Goal: Task Accomplishment & Management: Use online tool/utility

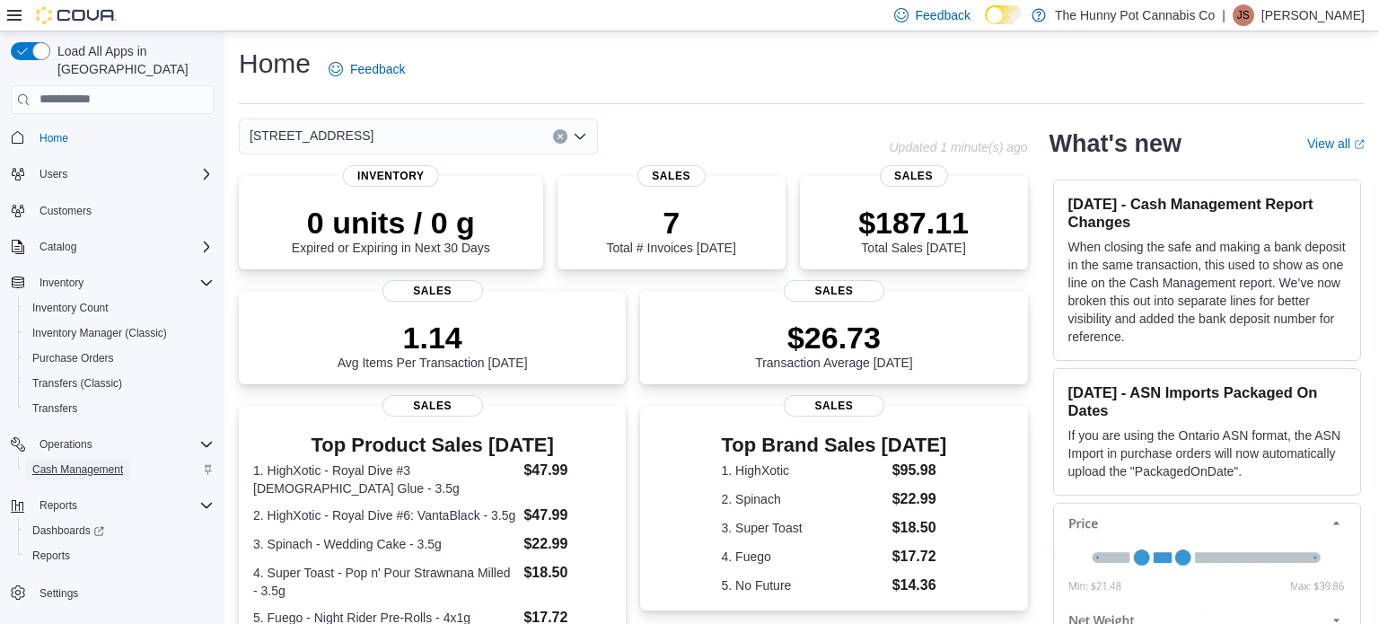
click at [73, 462] on span "Cash Management" at bounding box center [77, 469] width 91 height 14
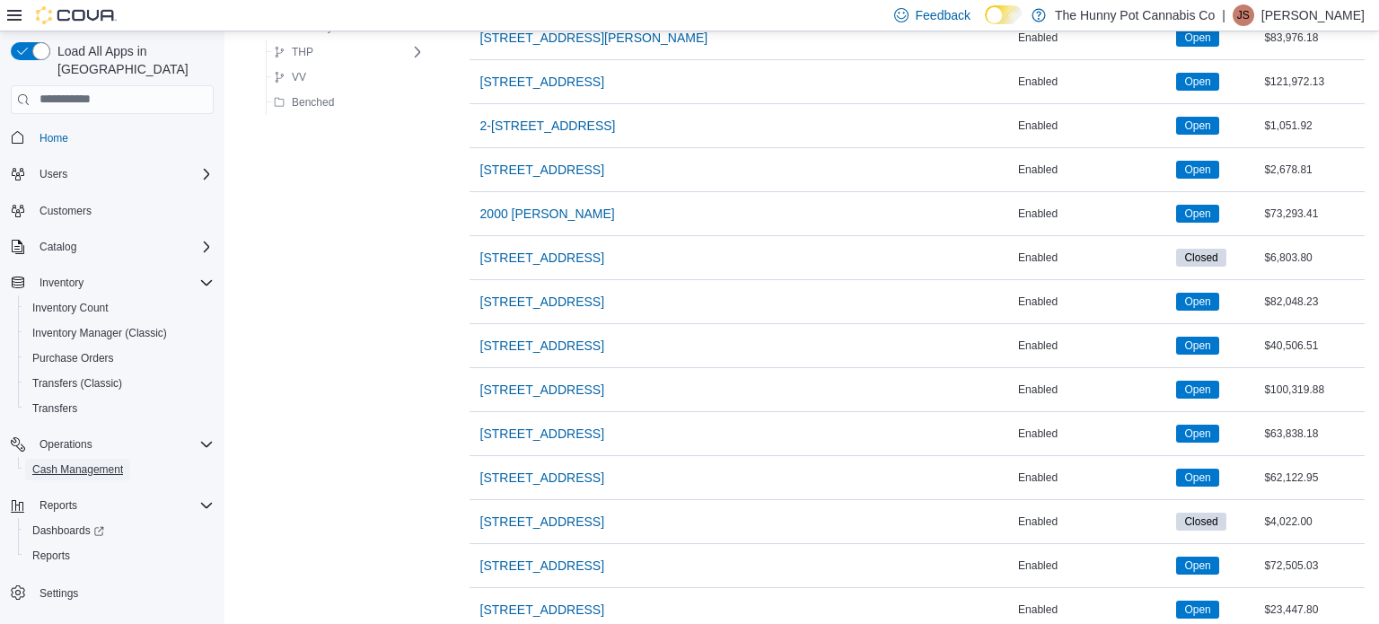
scroll to position [808, 0]
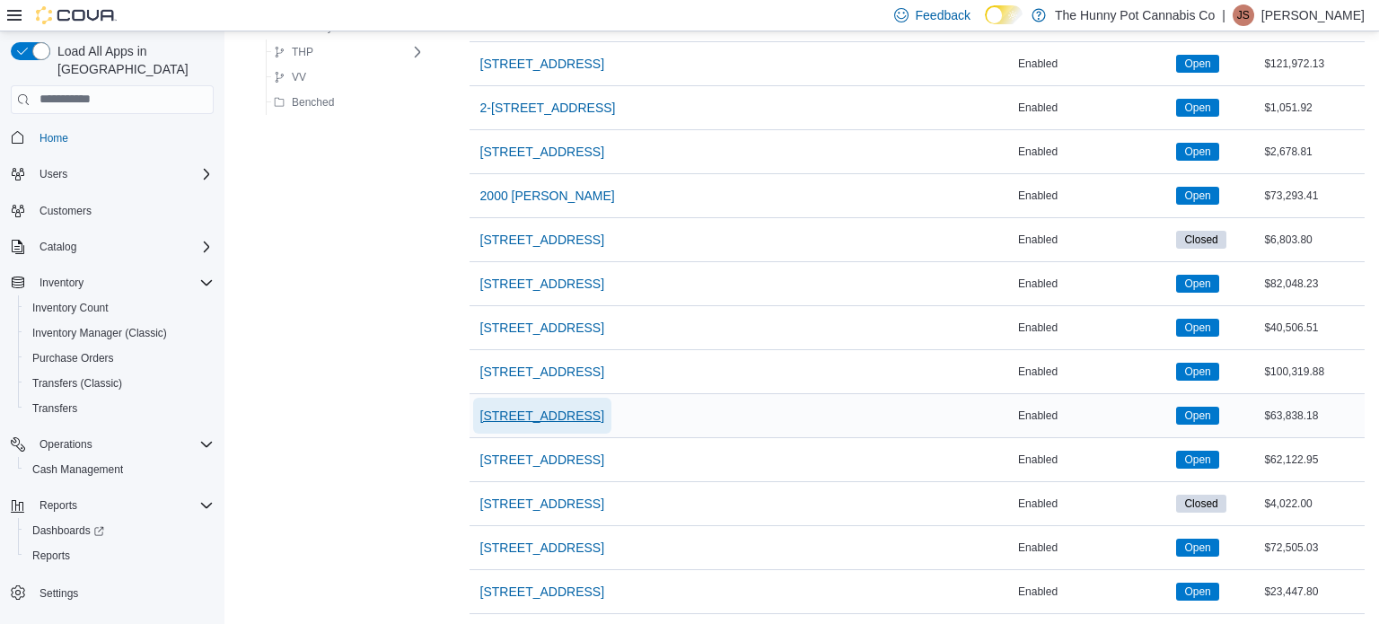
click at [516, 407] on span "[STREET_ADDRESS]" at bounding box center [542, 416] width 124 height 18
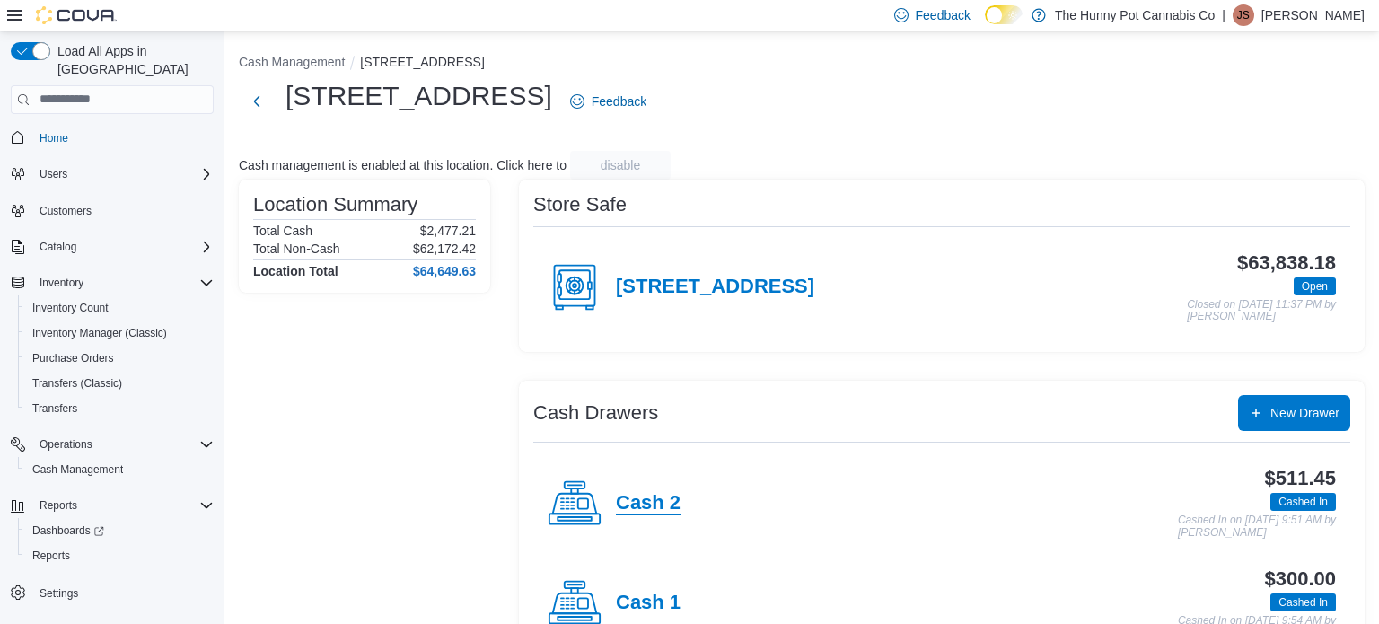
click at [649, 493] on h4 "Cash 2" at bounding box center [648, 503] width 65 height 23
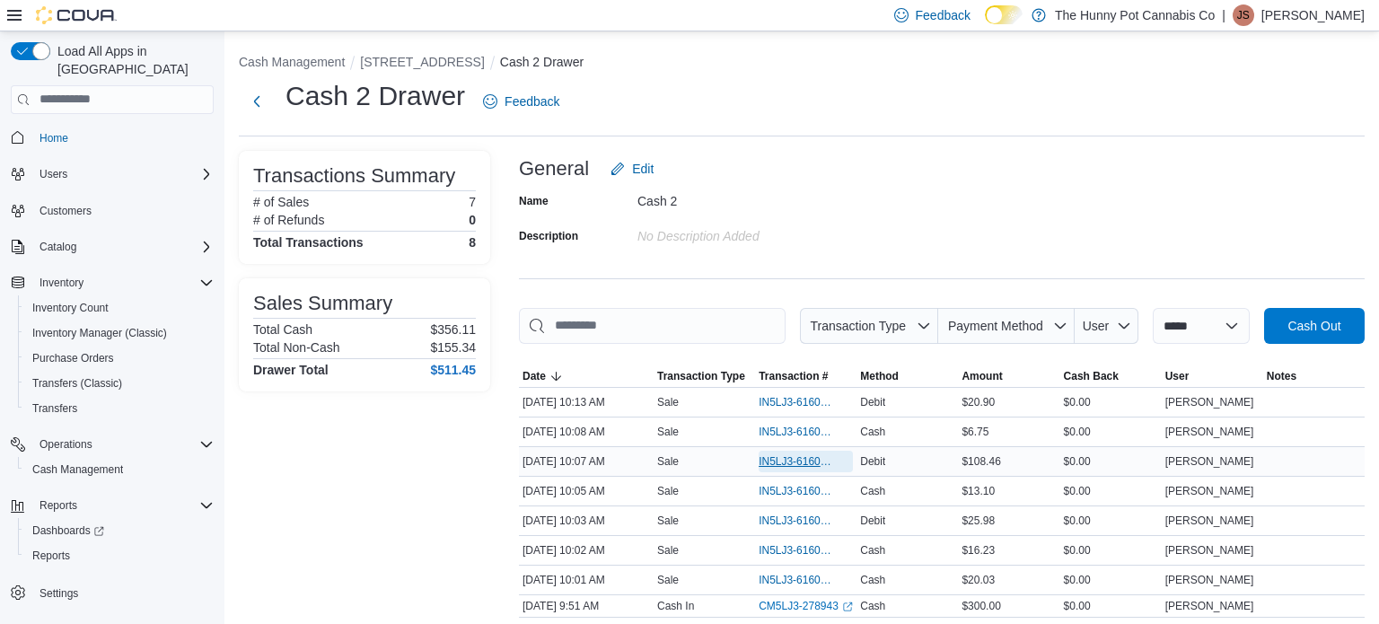
click at [778, 458] on span "IN5LJ3-6160445" at bounding box center [797, 461] width 76 height 14
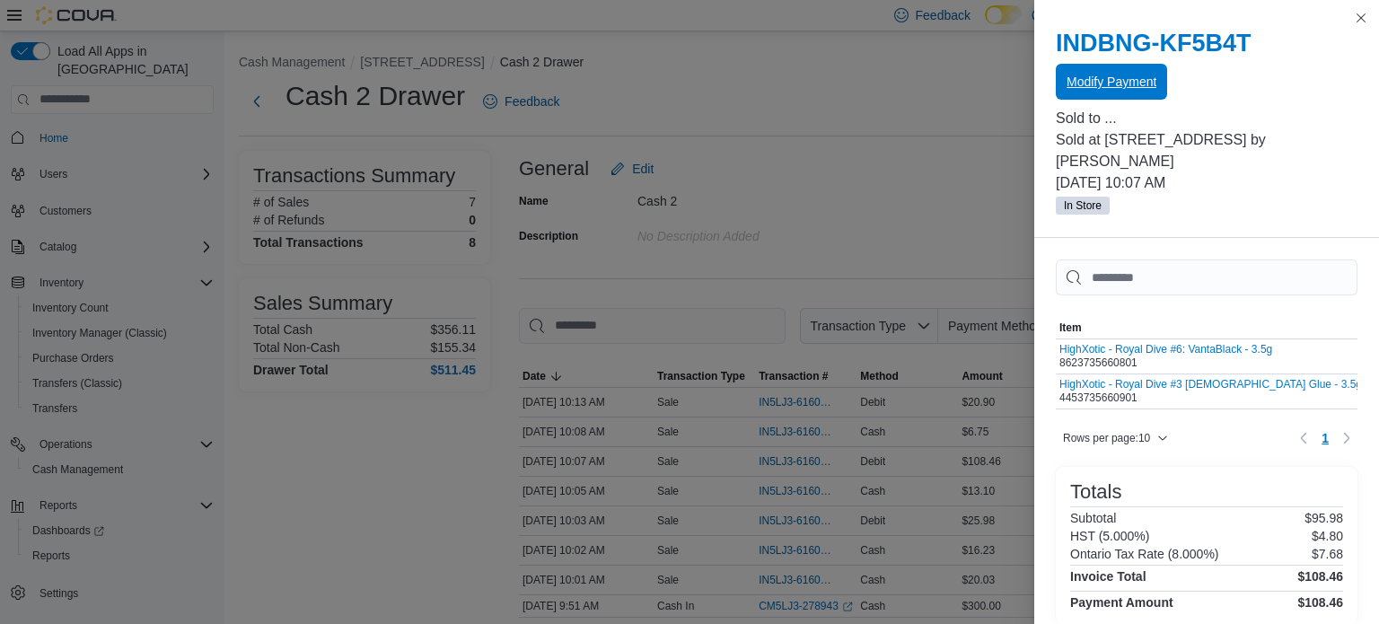
click at [1104, 88] on span "Modify Payment" at bounding box center [1112, 82] width 90 height 18
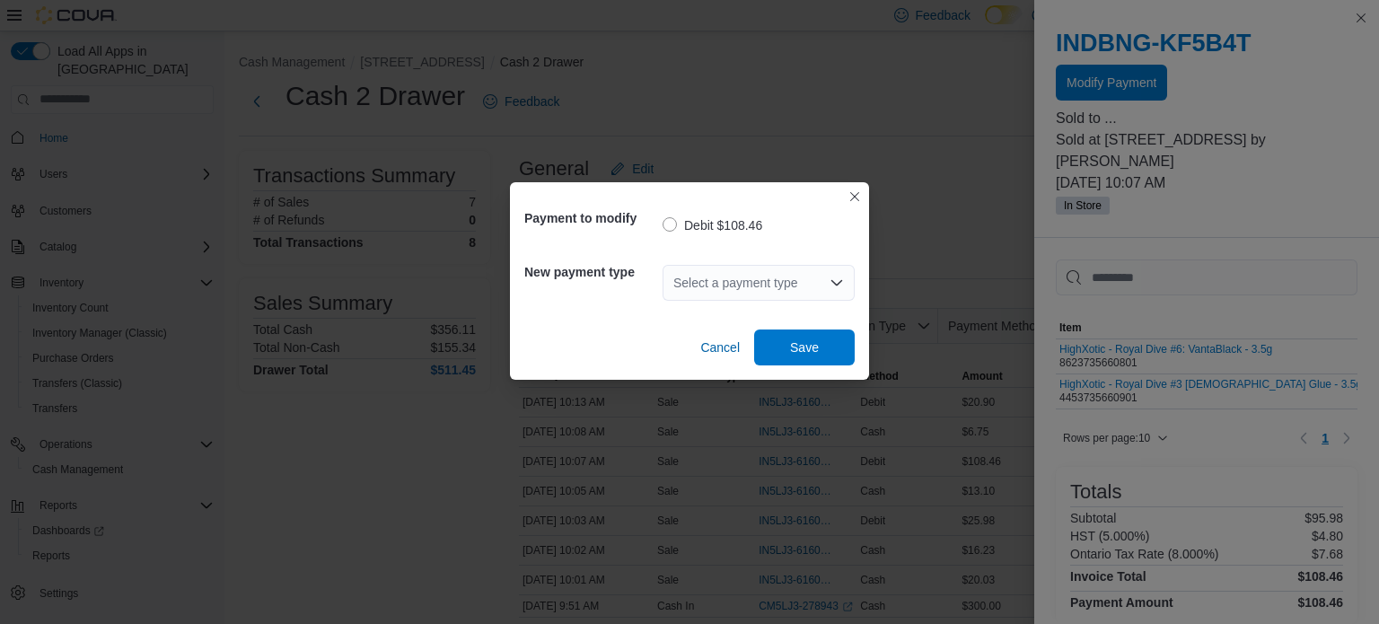
click at [724, 277] on div "Select a payment type" at bounding box center [759, 283] width 192 height 36
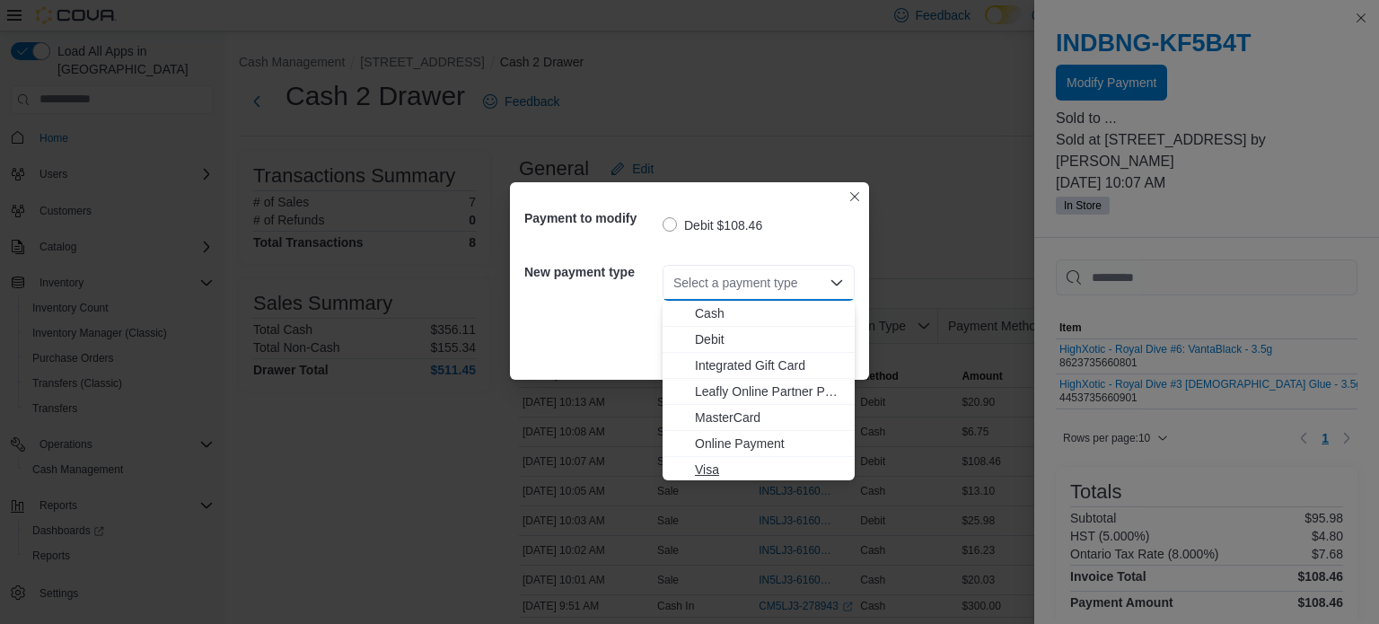
click at [695, 472] on span "Visa" at bounding box center [769, 470] width 149 height 18
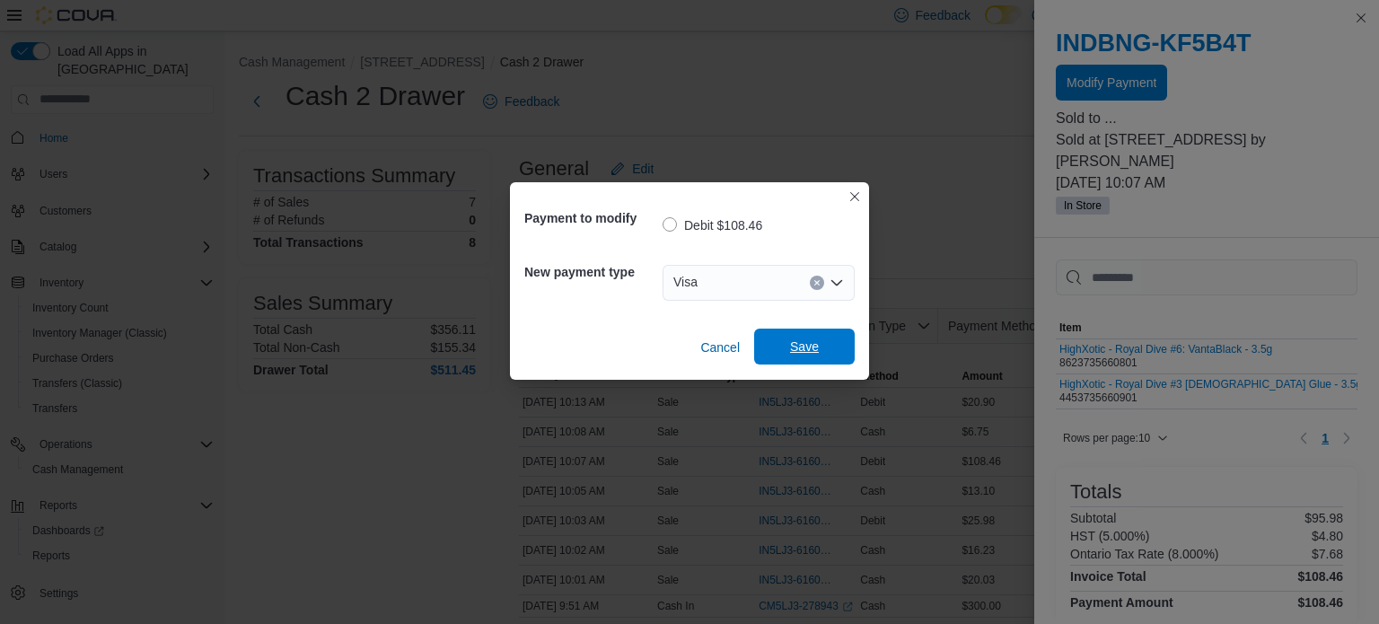
click at [820, 347] on span "Save" at bounding box center [804, 347] width 79 height 36
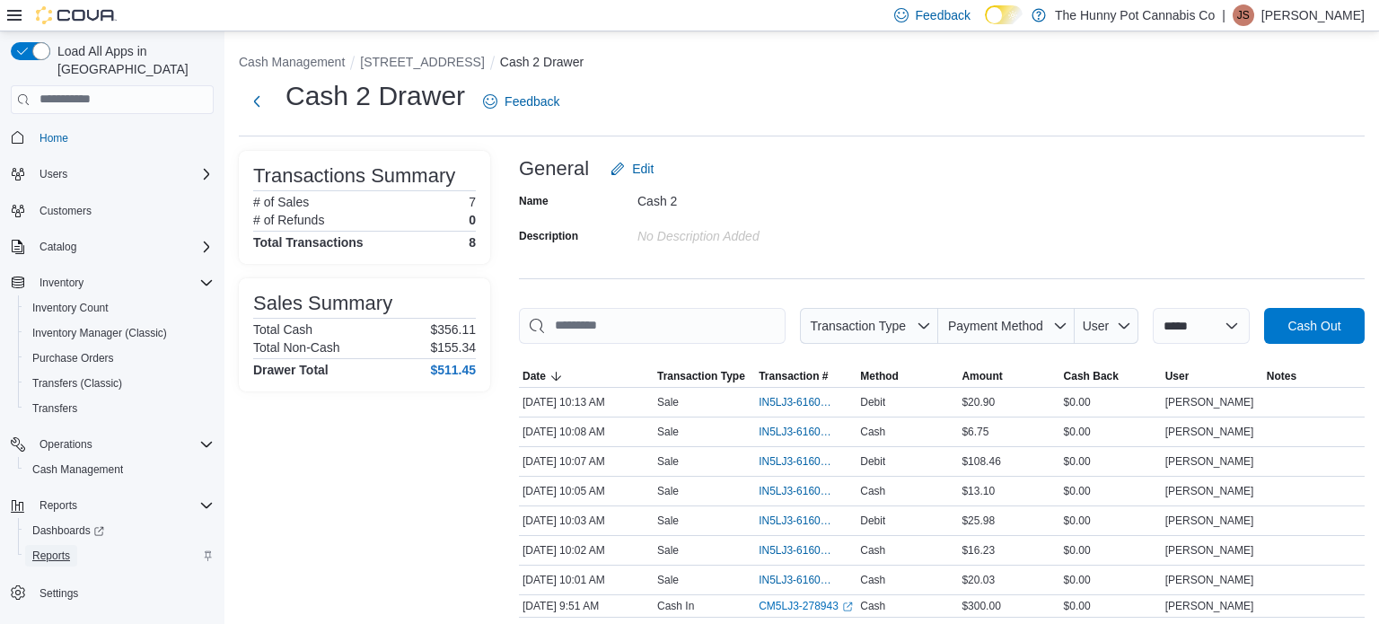
click at [51, 549] on span "Reports" at bounding box center [51, 556] width 38 height 14
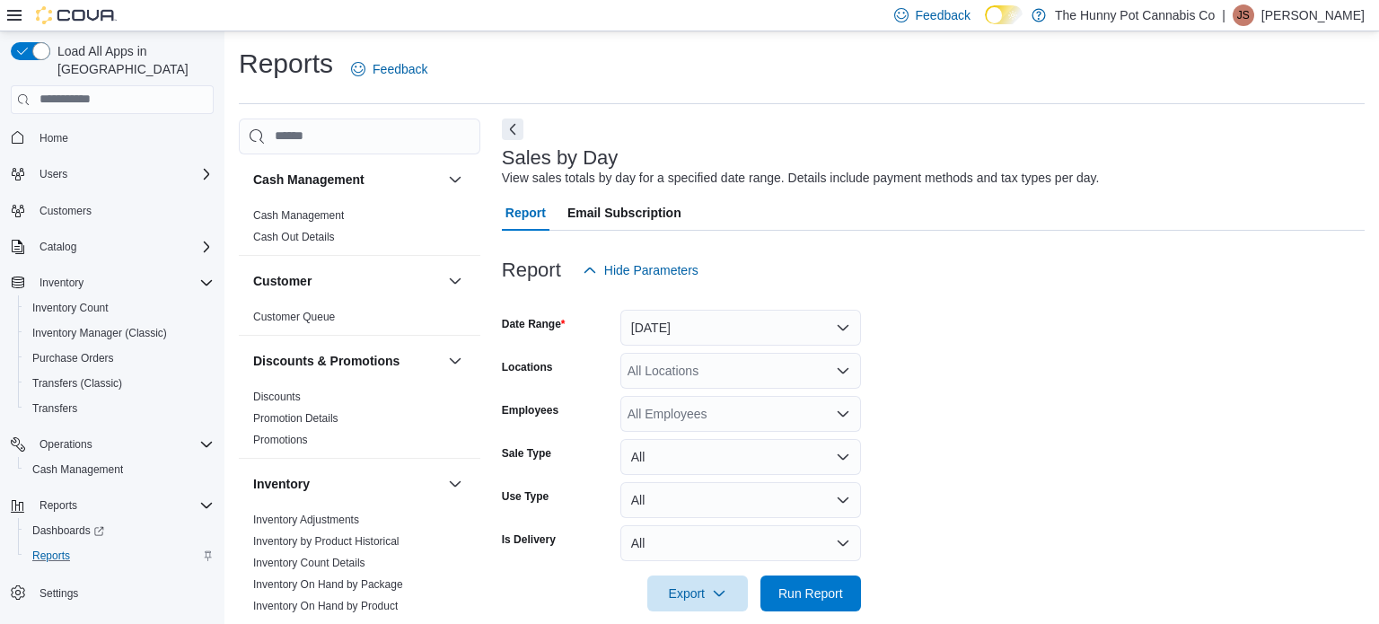
scroll to position [22, 0]
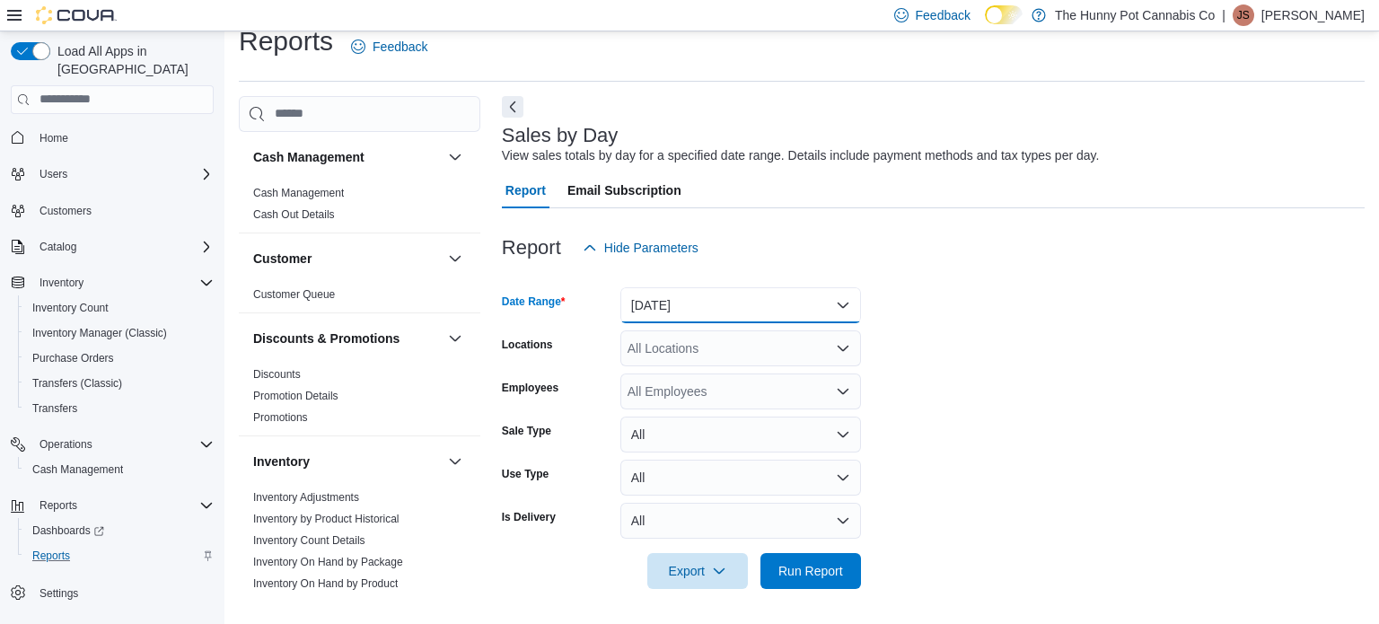
click at [737, 308] on button "[DATE]" at bounding box center [740, 305] width 241 height 36
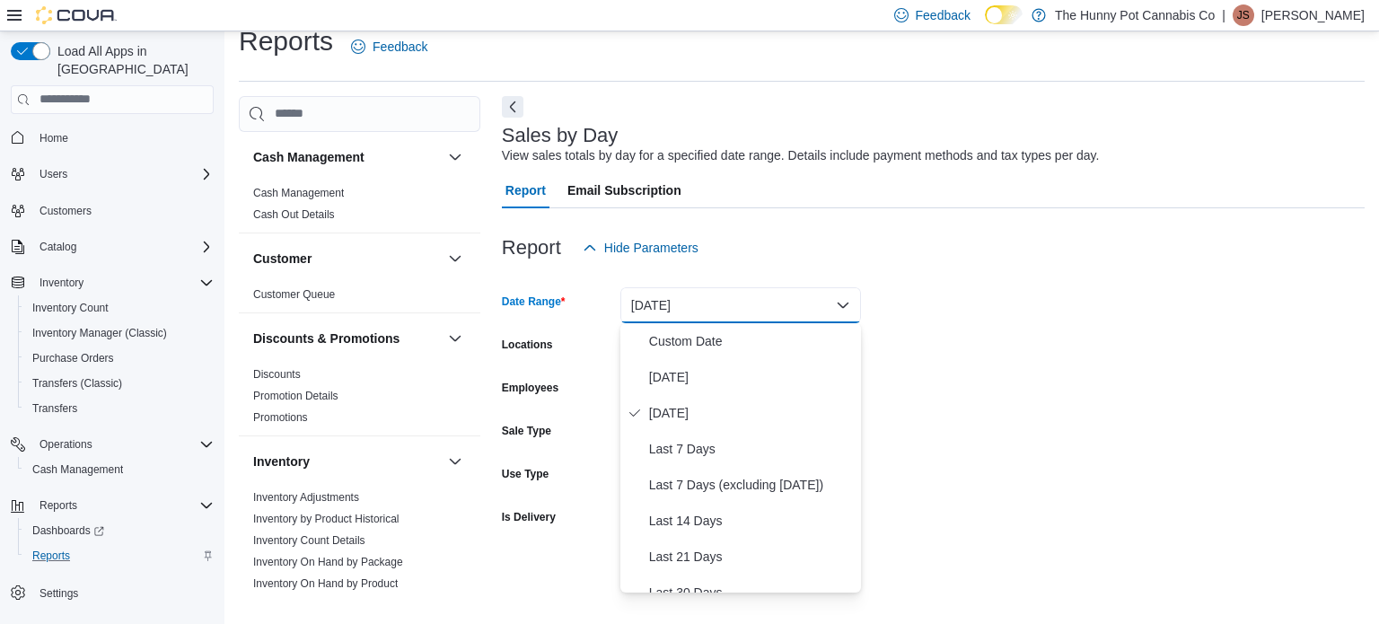
click at [768, 233] on div "Report Hide Parameters" at bounding box center [933, 248] width 863 height 36
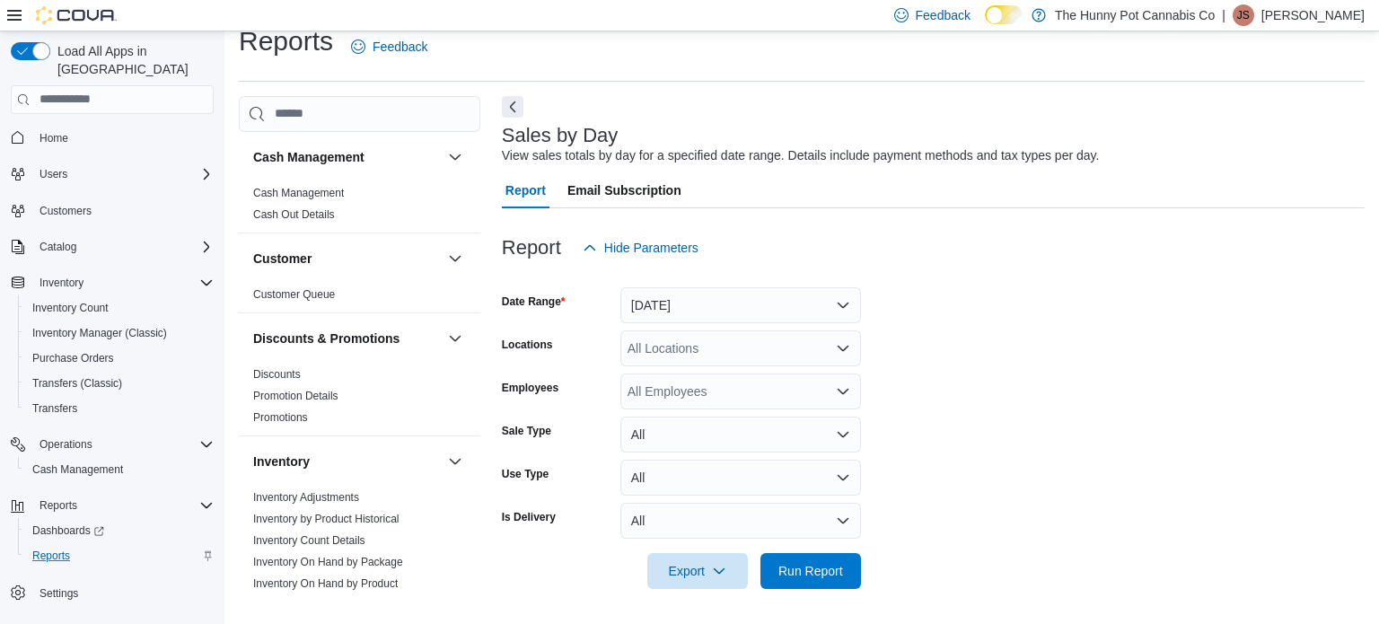
click at [710, 345] on div "All Locations" at bounding box center [740, 348] width 241 height 36
type input "****"
click at [795, 381] on div "[STREET_ADDRESS]" at bounding box center [740, 379] width 219 height 18
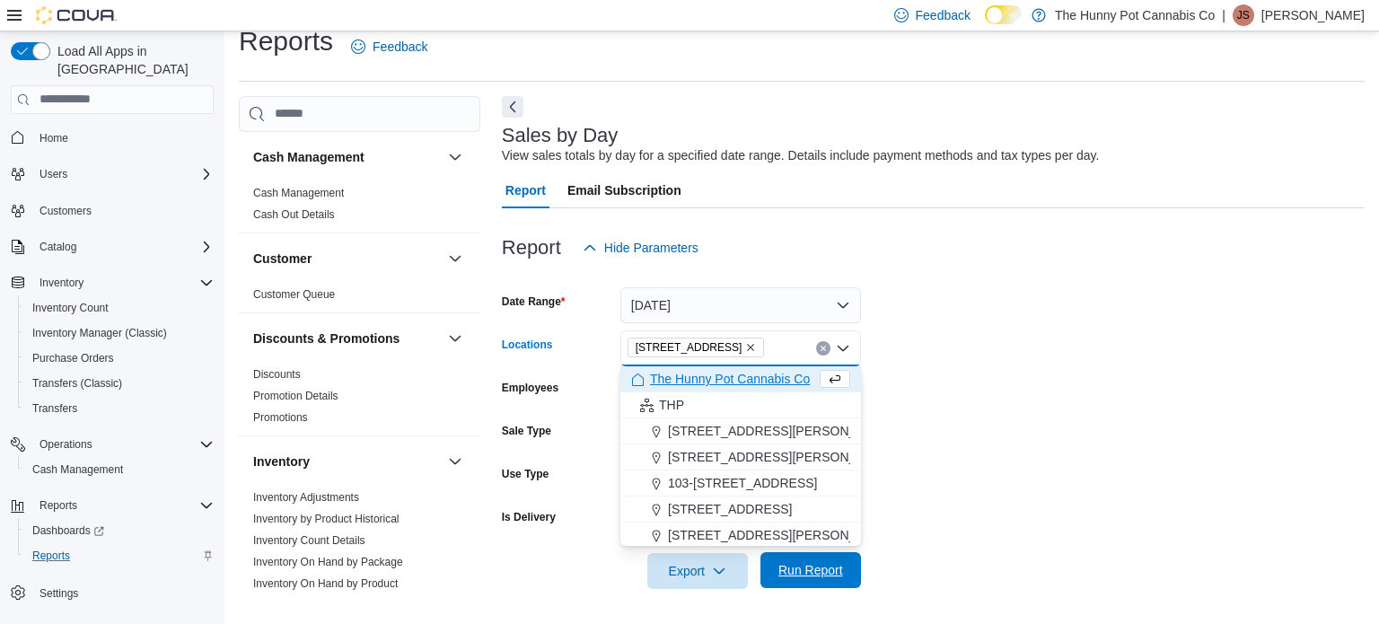
click at [804, 564] on span "Run Report" at bounding box center [810, 570] width 65 height 18
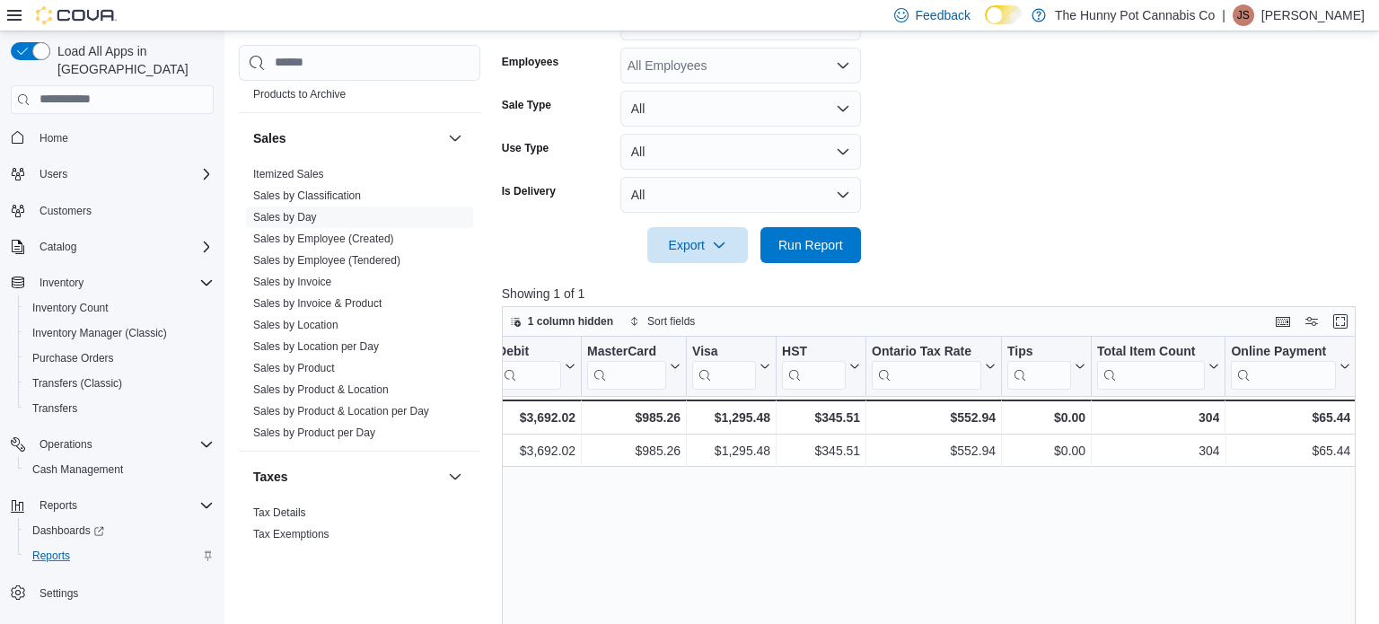
scroll to position [971, 0]
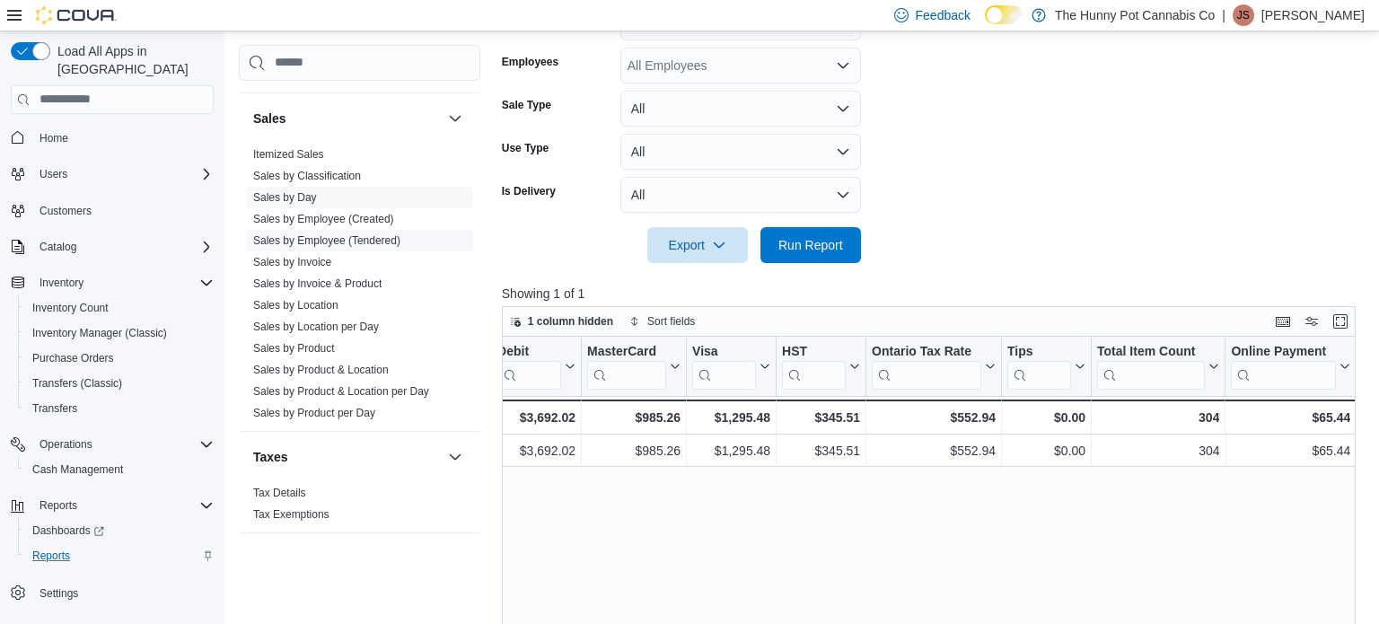
click at [353, 239] on link "Sales by Employee (Tendered)" at bounding box center [326, 240] width 147 height 13
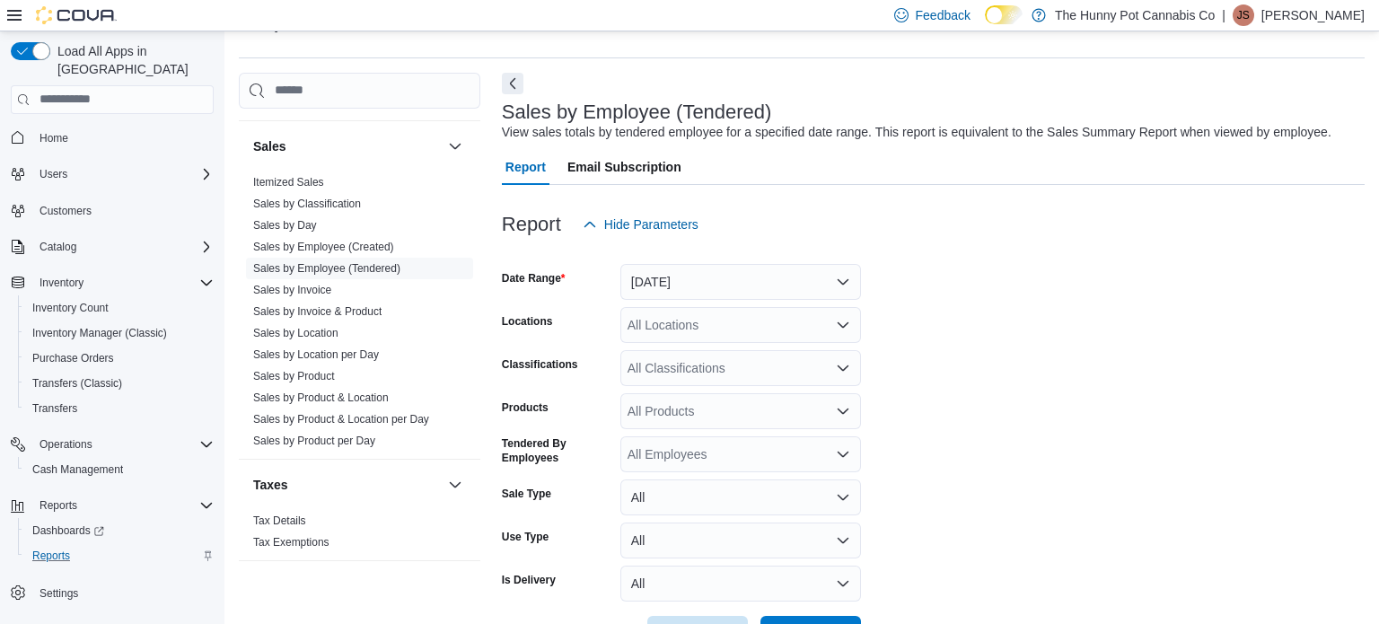
scroll to position [41, 0]
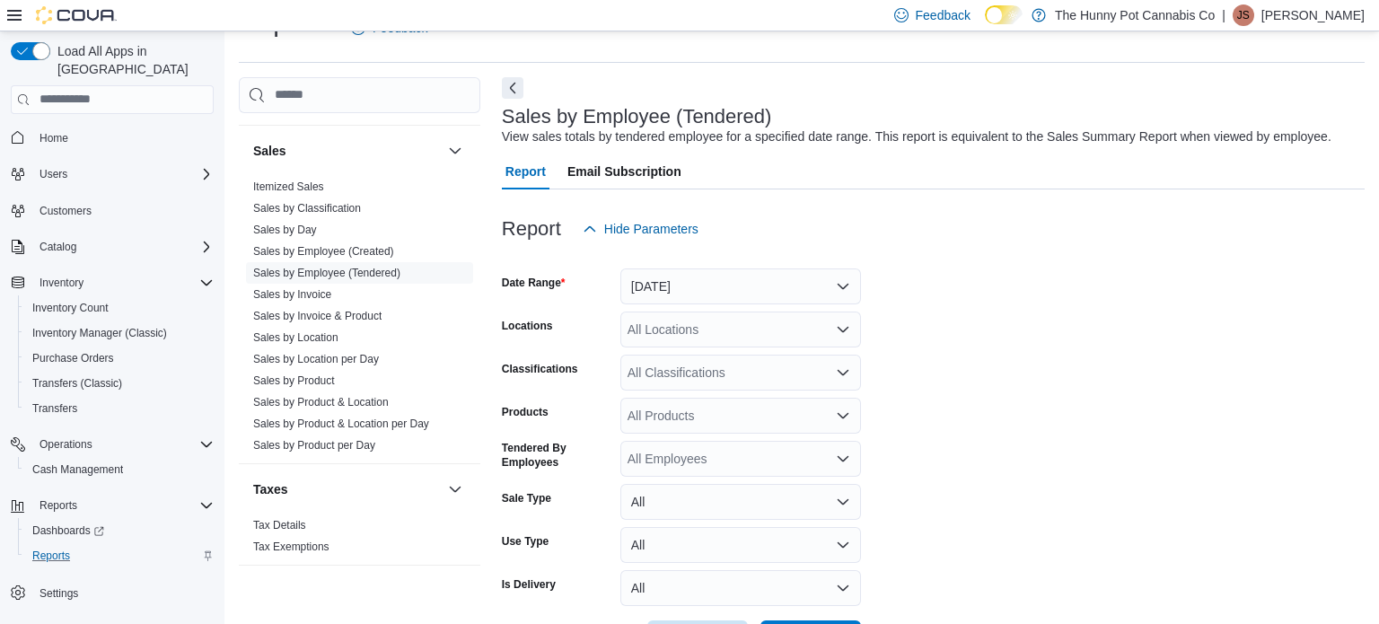
click at [694, 322] on div "All Locations" at bounding box center [740, 330] width 241 height 36
type input "****"
click at [822, 361] on div "[STREET_ADDRESS]" at bounding box center [740, 360] width 219 height 18
click at [920, 405] on form "Date Range [DATE] Locations [STREET_ADDRESS] Classifications All Classification…" at bounding box center [933, 451] width 863 height 409
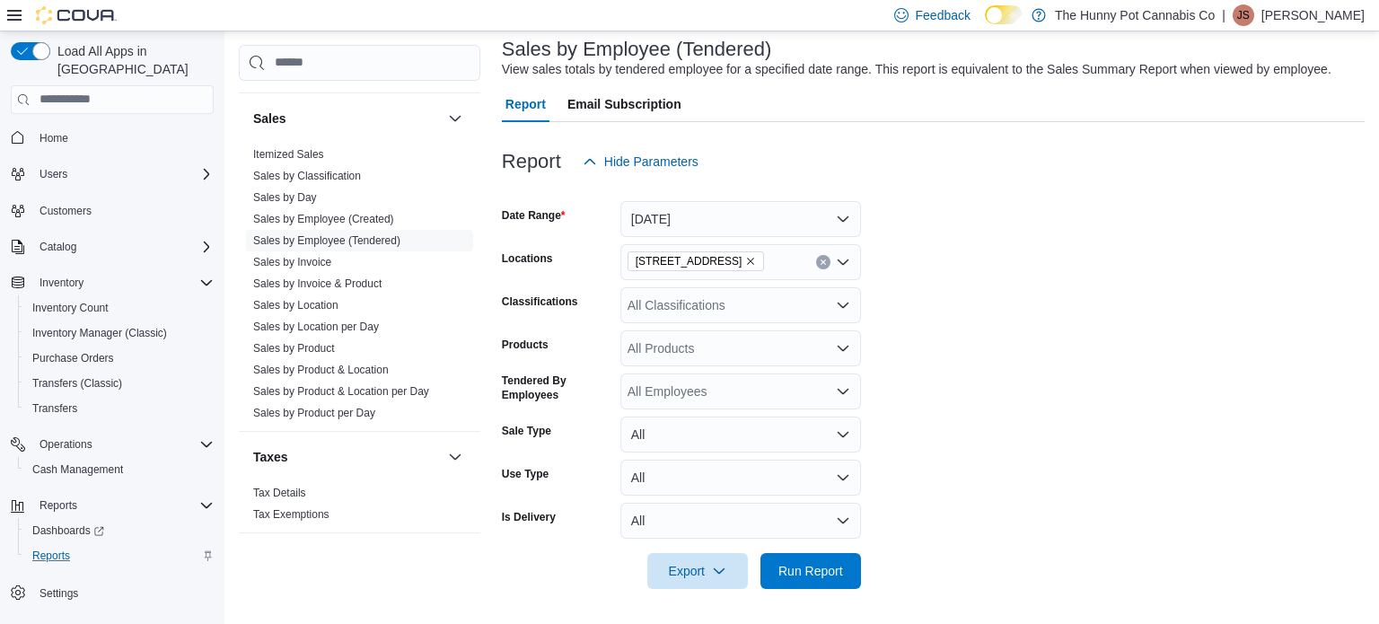
scroll to position [107, 0]
click at [841, 570] on span "Run Report" at bounding box center [810, 572] width 65 height 18
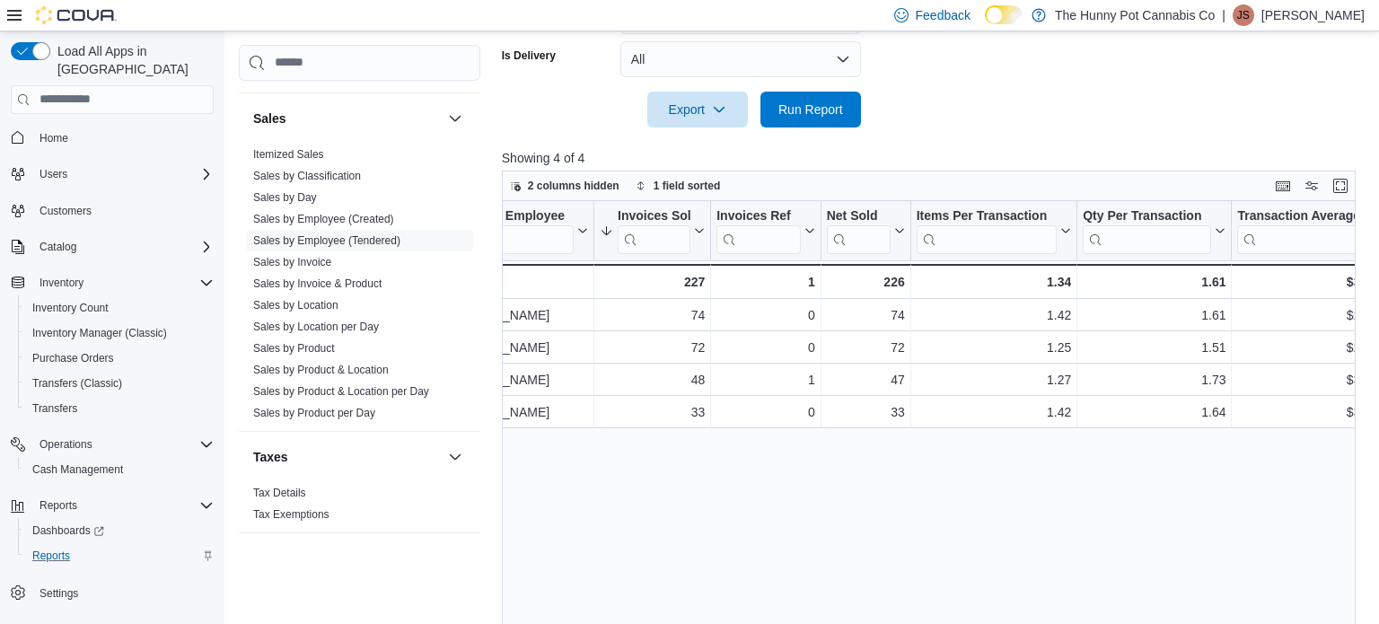
scroll to position [0, 60]
click at [312, 194] on link "Sales by Day" at bounding box center [285, 197] width 64 height 13
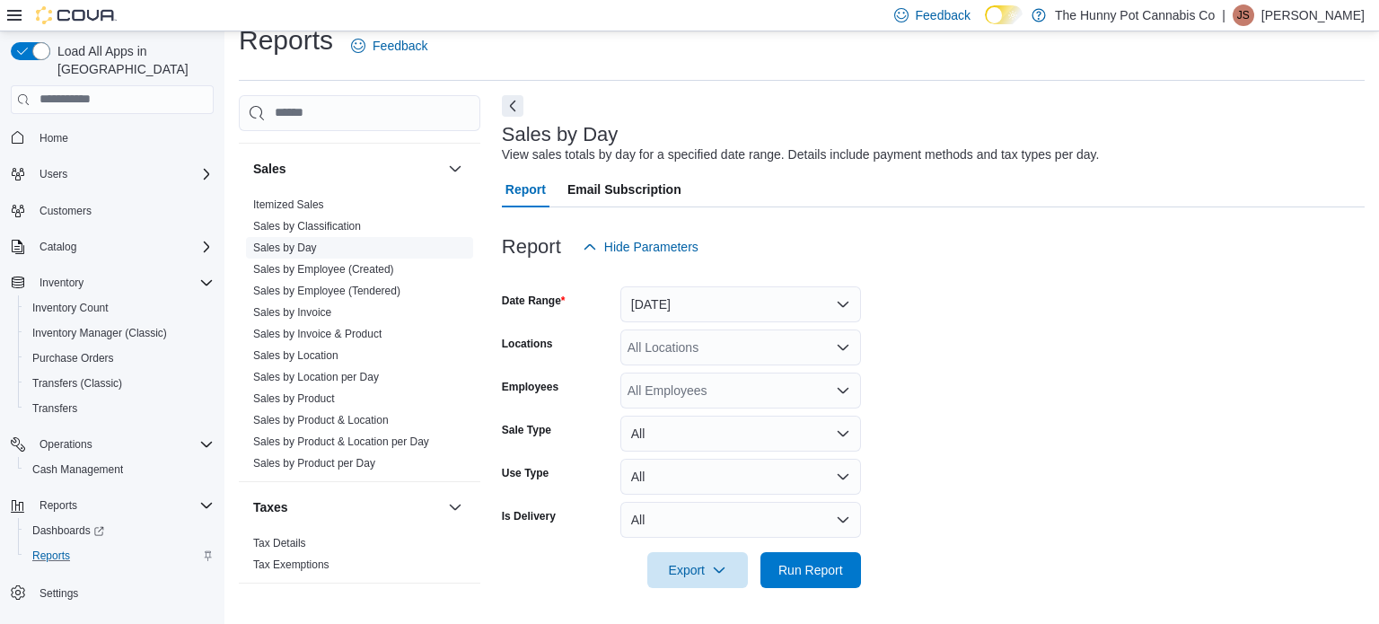
scroll to position [22, 0]
click at [740, 315] on button "[DATE]" at bounding box center [740, 305] width 241 height 36
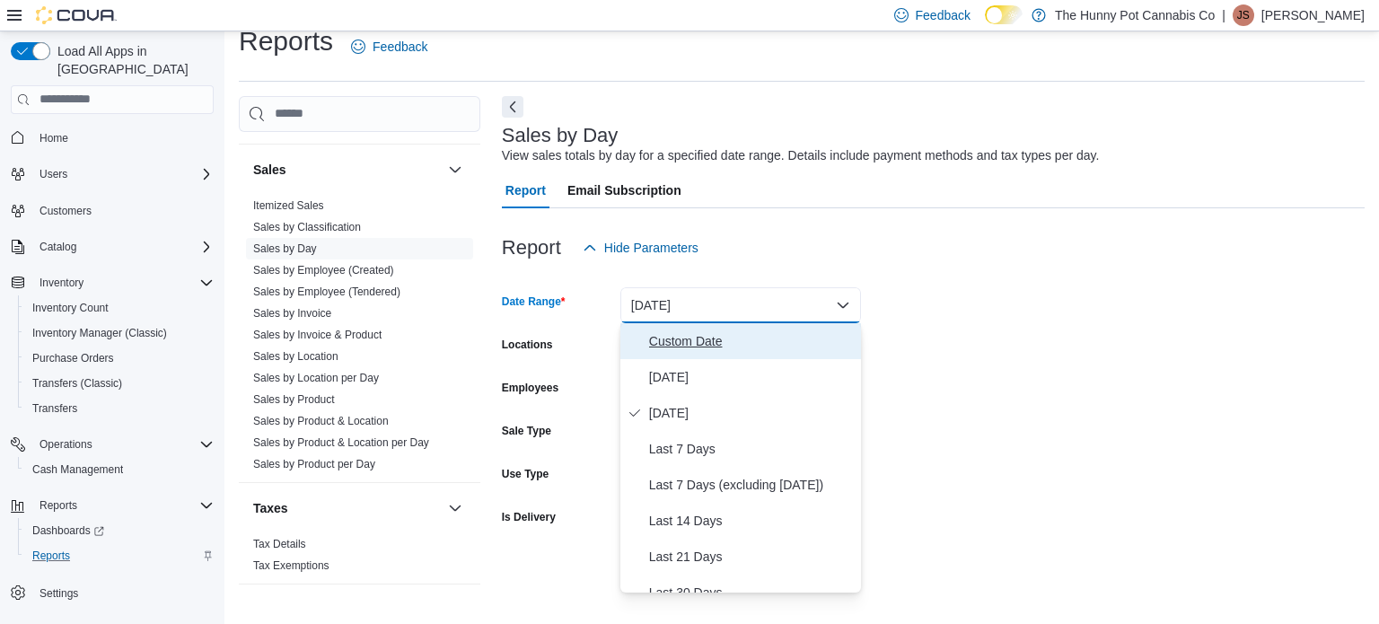
click at [778, 330] on span "Custom Date" at bounding box center [751, 341] width 205 height 22
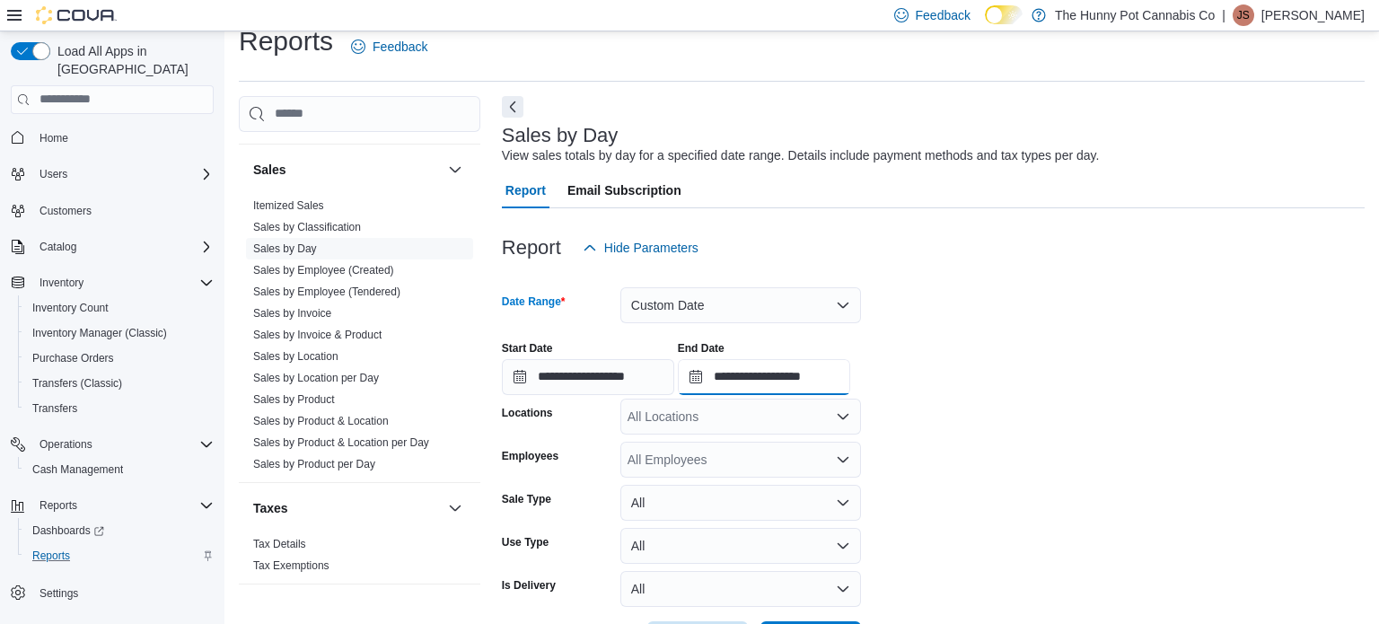
click at [850, 378] on input "**********" at bounding box center [764, 377] width 172 height 36
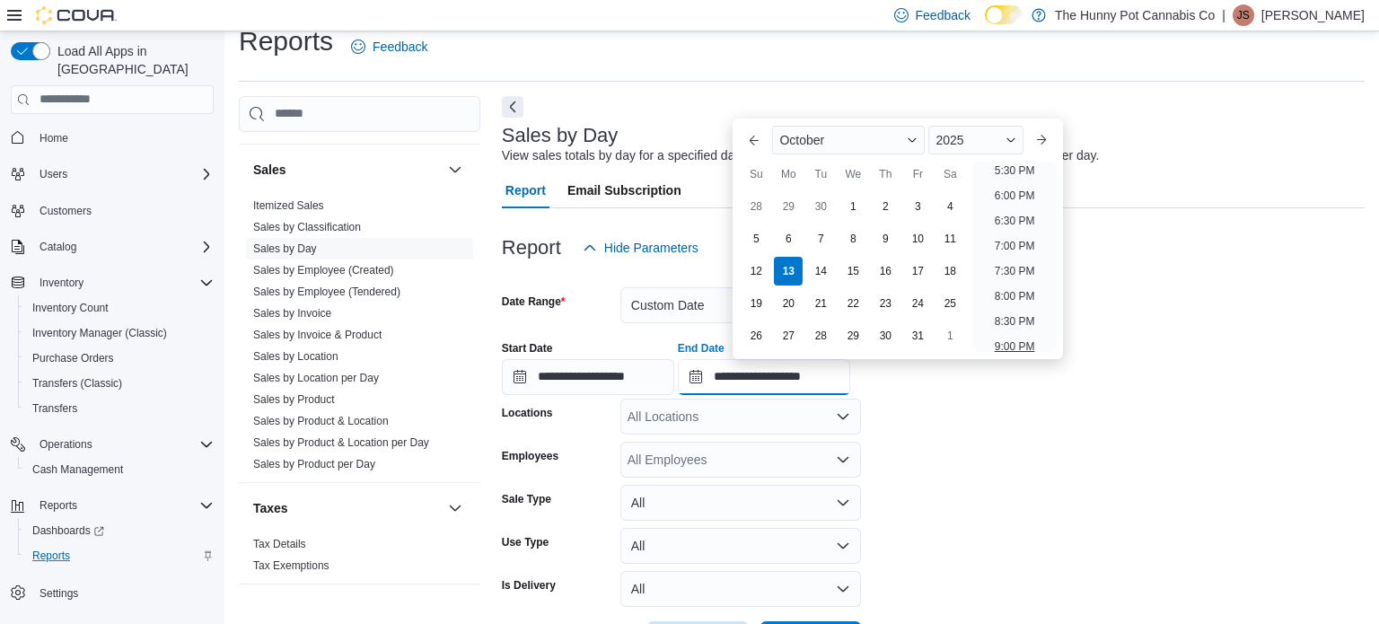
scroll to position [887, 0]
click at [989, 126] on div "2025" at bounding box center [975, 140] width 94 height 29
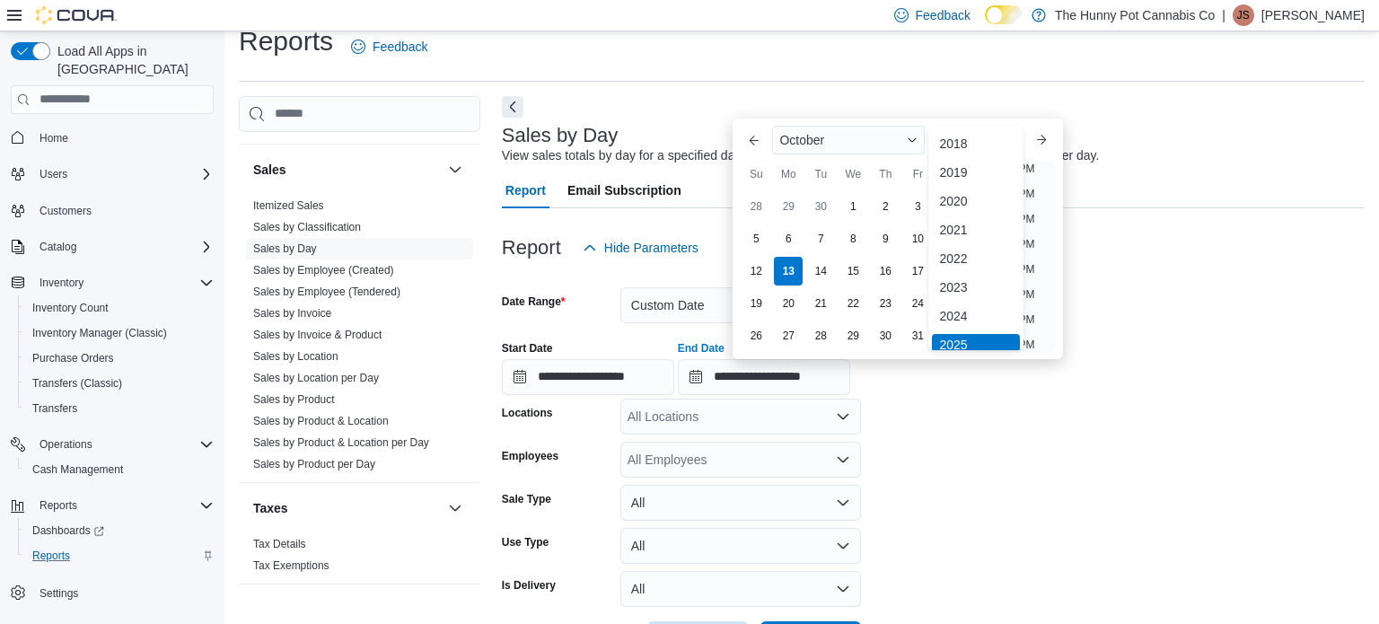
scroll to position [5, 0]
click at [967, 310] on div "2024" at bounding box center [975, 311] width 87 height 22
type input "**********"
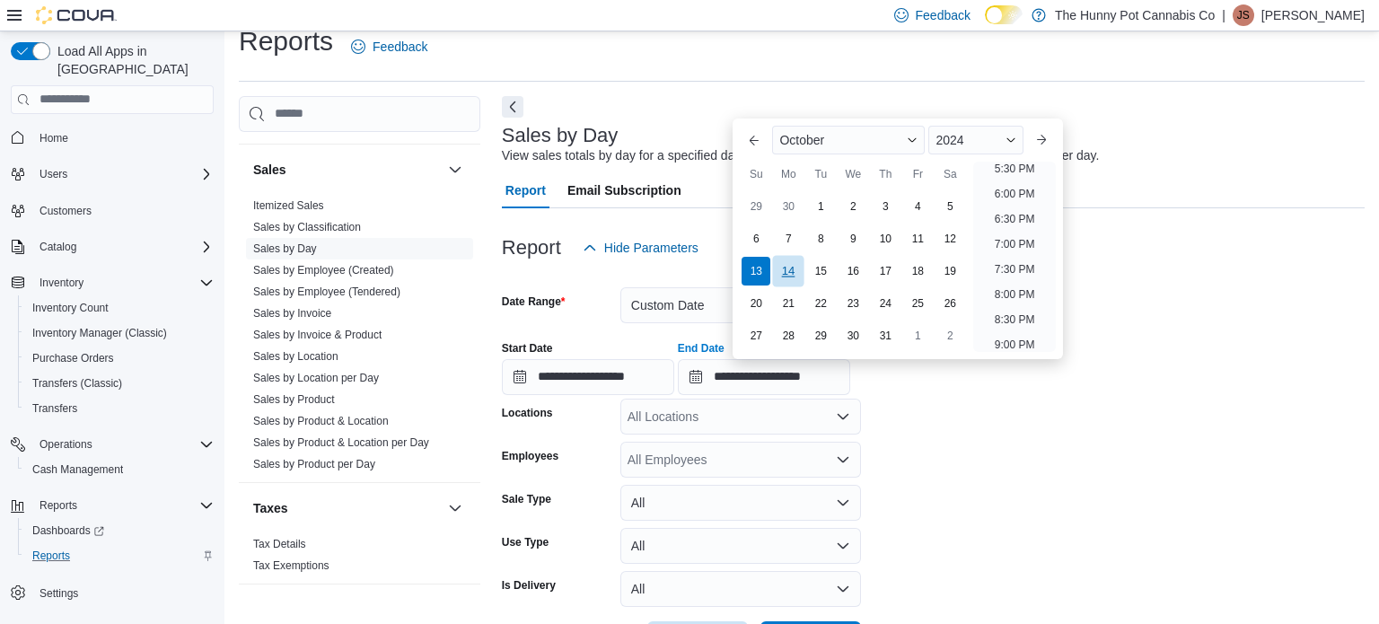
click at [786, 275] on div "14" at bounding box center [788, 270] width 31 height 31
type input "**********"
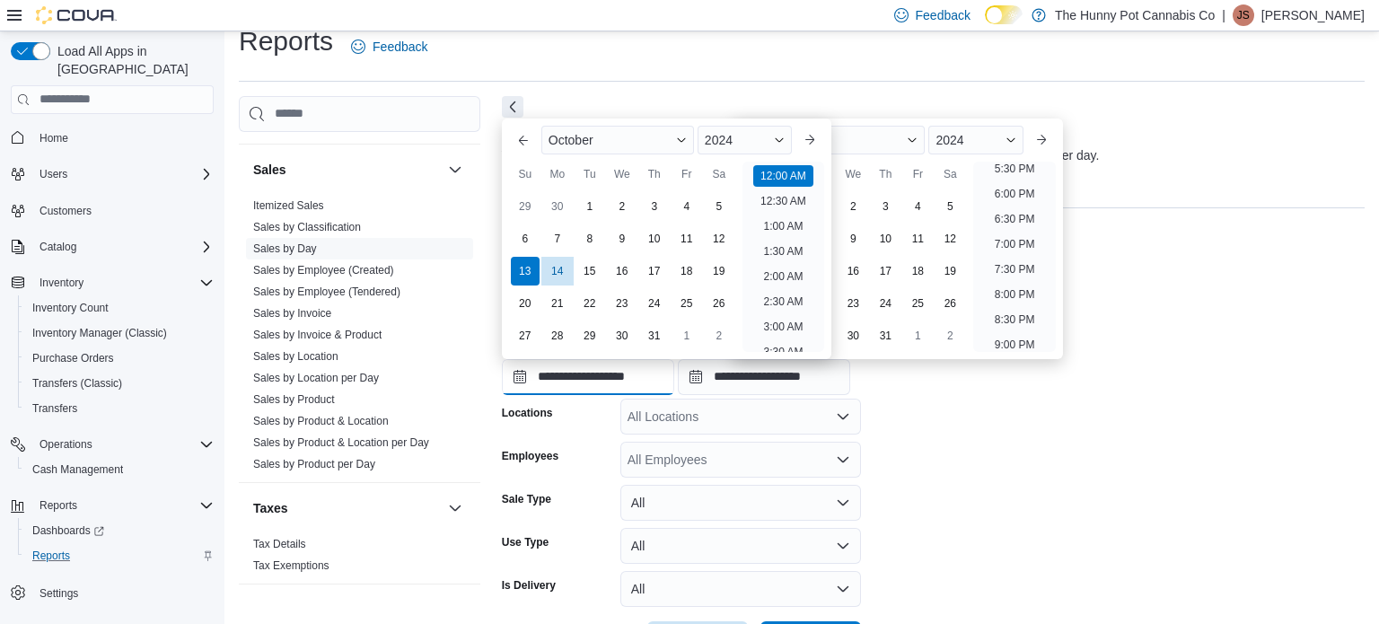
click at [660, 375] on input "**********" at bounding box center [588, 377] width 172 height 36
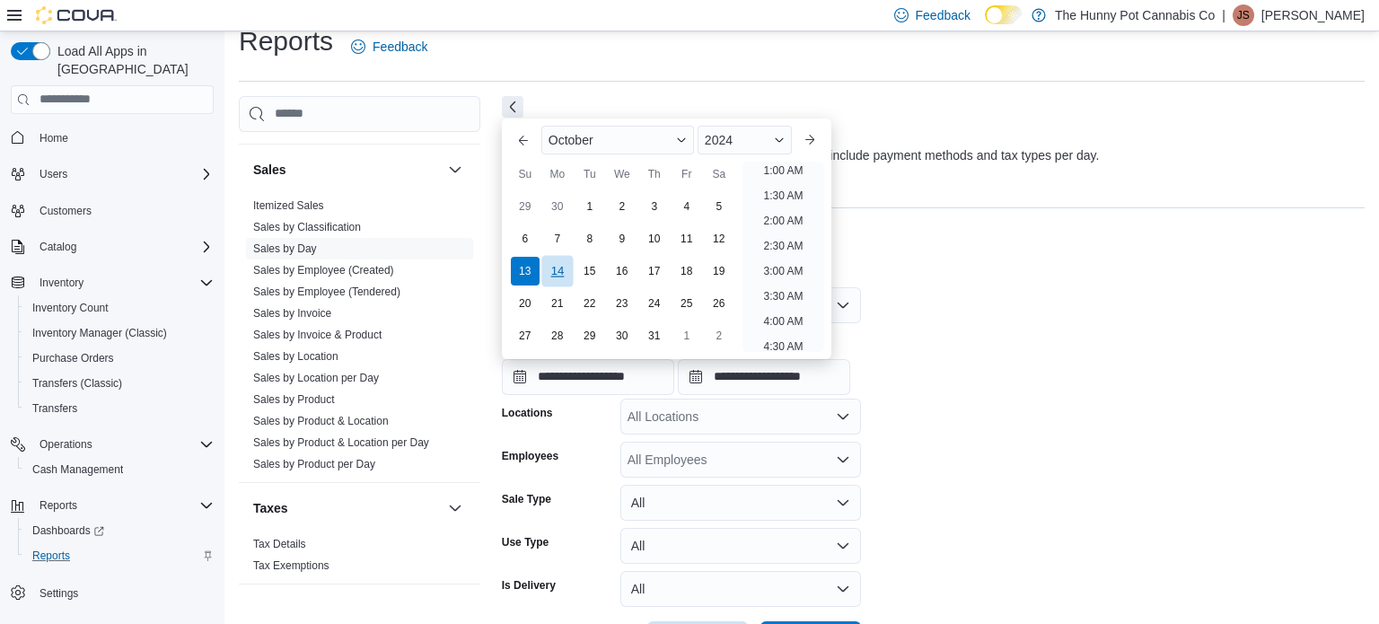
click at [557, 268] on div "14" at bounding box center [556, 270] width 31 height 31
type input "**********"
click at [792, 417] on div "All Locations" at bounding box center [740, 417] width 241 height 36
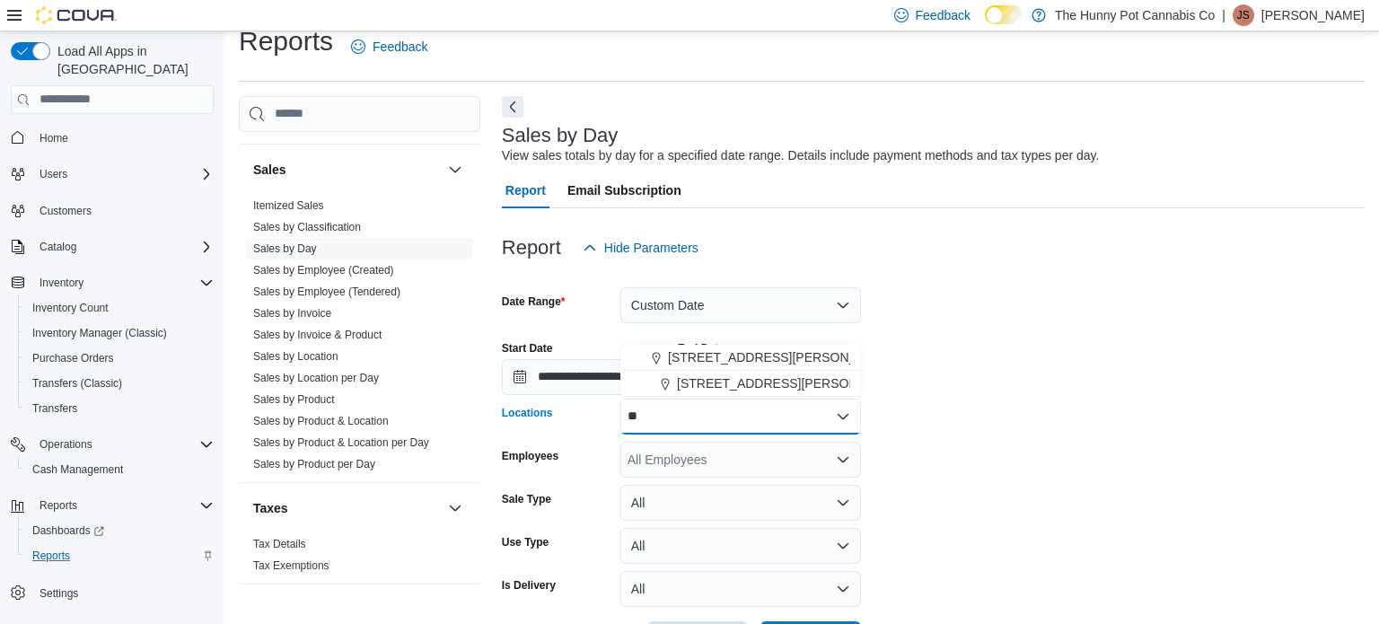
type input "*"
type input "****"
click at [813, 387] on div "[STREET_ADDRESS]" at bounding box center [740, 384] width 219 height 18
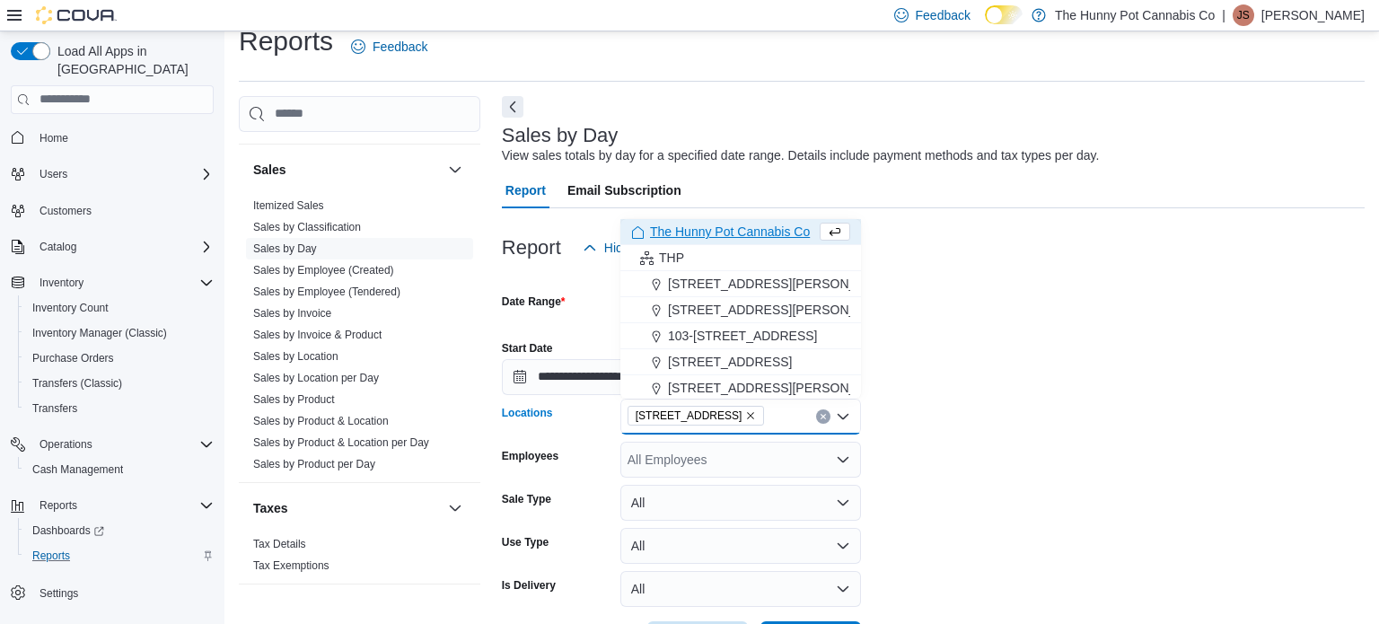
click at [1067, 532] on form "**********" at bounding box center [933, 461] width 863 height 391
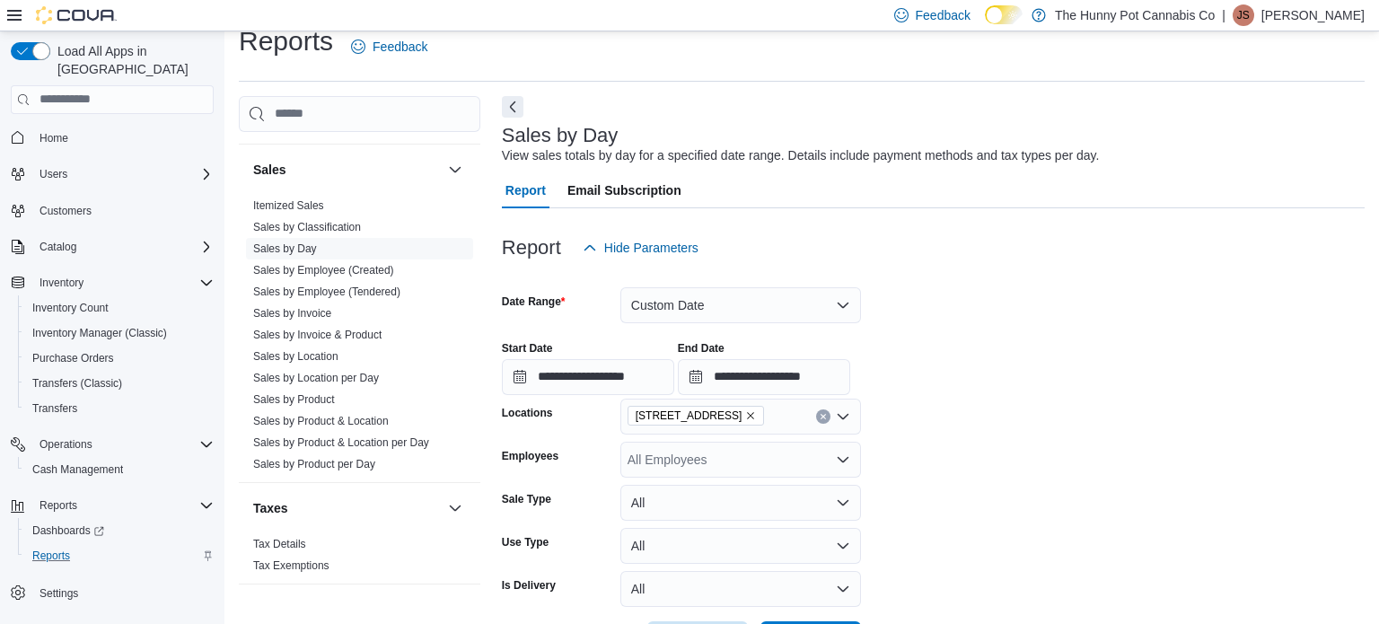
scroll to position [91, 0]
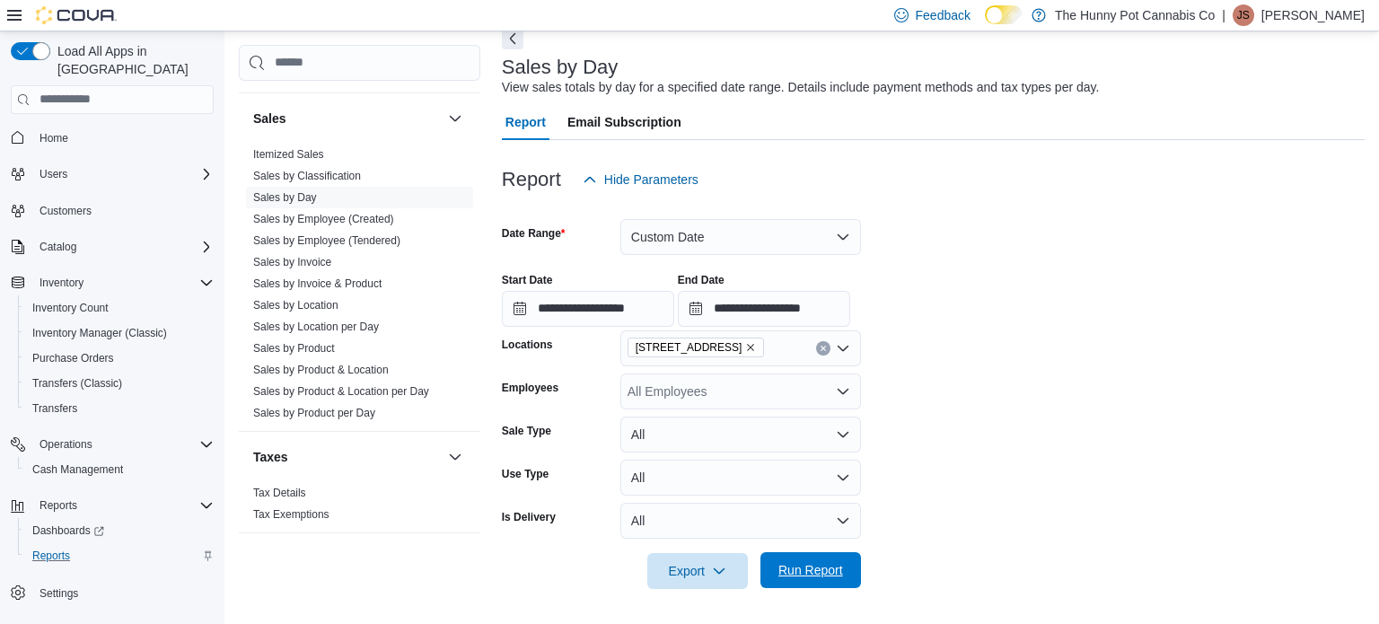
click at [802, 568] on span "Run Report" at bounding box center [810, 570] width 65 height 18
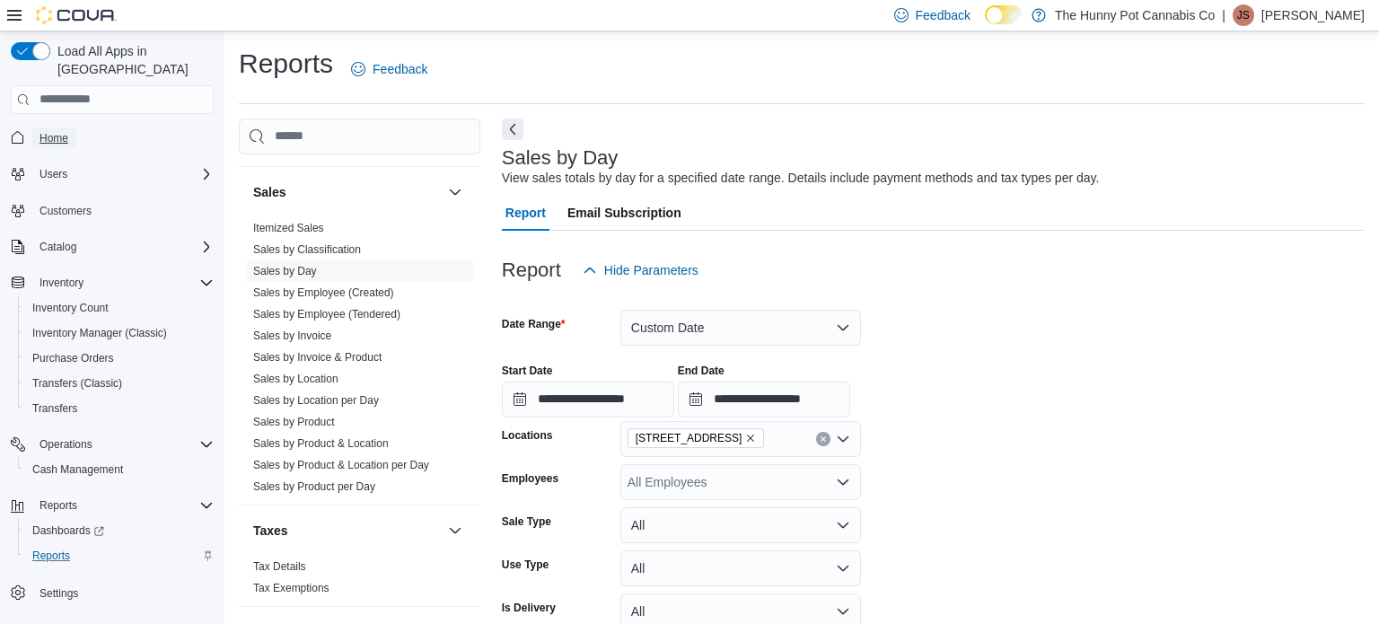
click at [70, 127] on link "Home" at bounding box center [53, 138] width 43 height 22
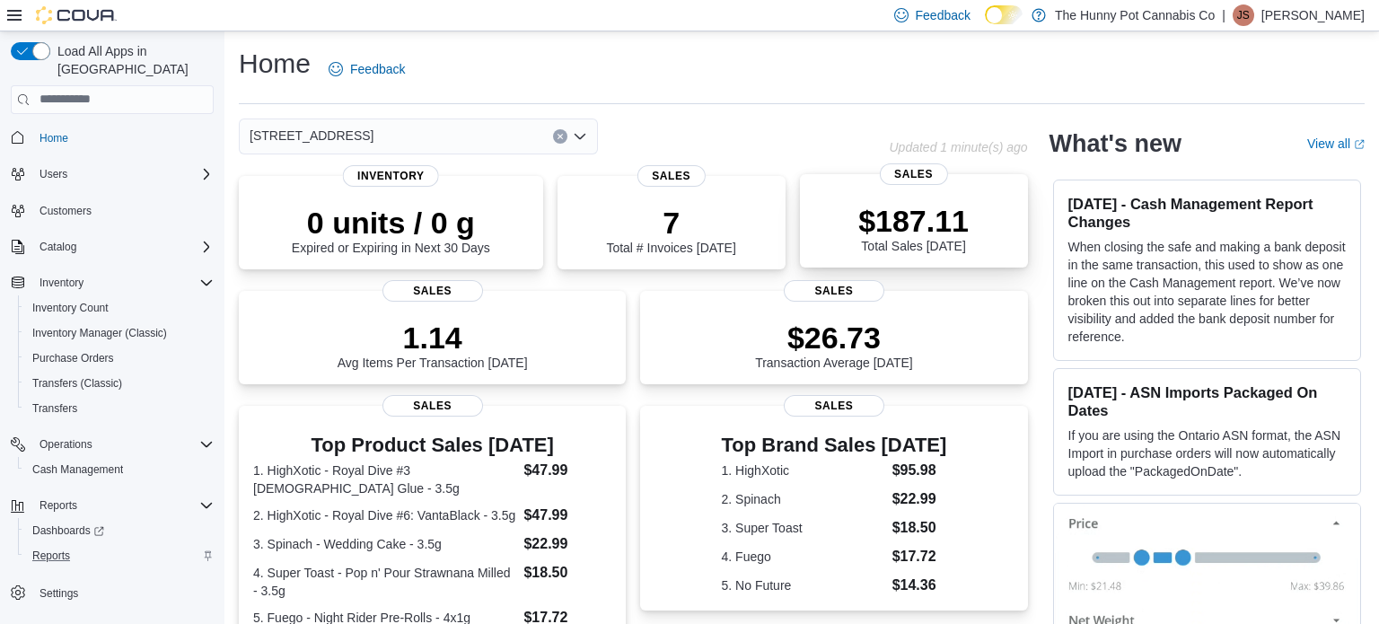
click at [892, 223] on p "$187.11" at bounding box center [913, 221] width 110 height 36
